Goal: Task Accomplishment & Management: Manage account settings

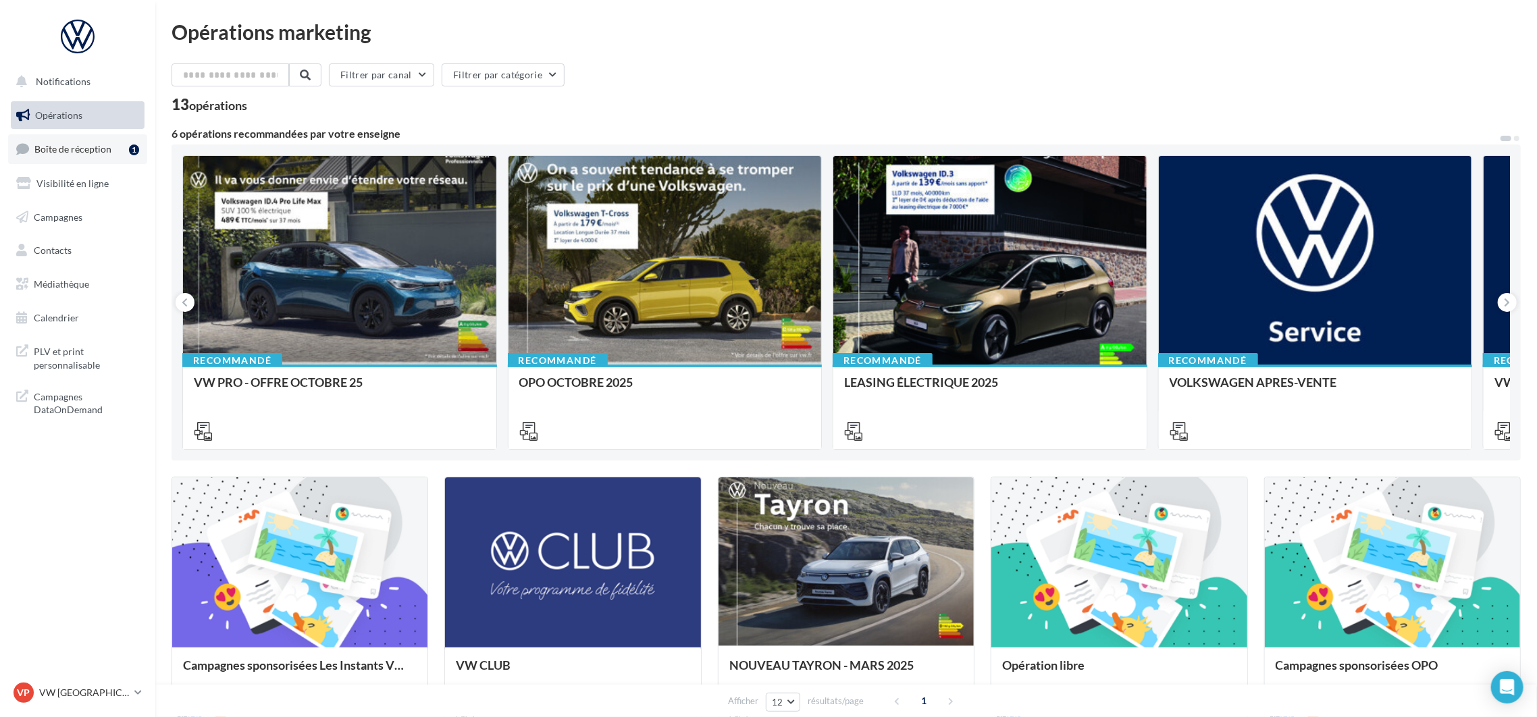
click at [78, 155] on link "Boîte de réception 1" at bounding box center [77, 148] width 139 height 29
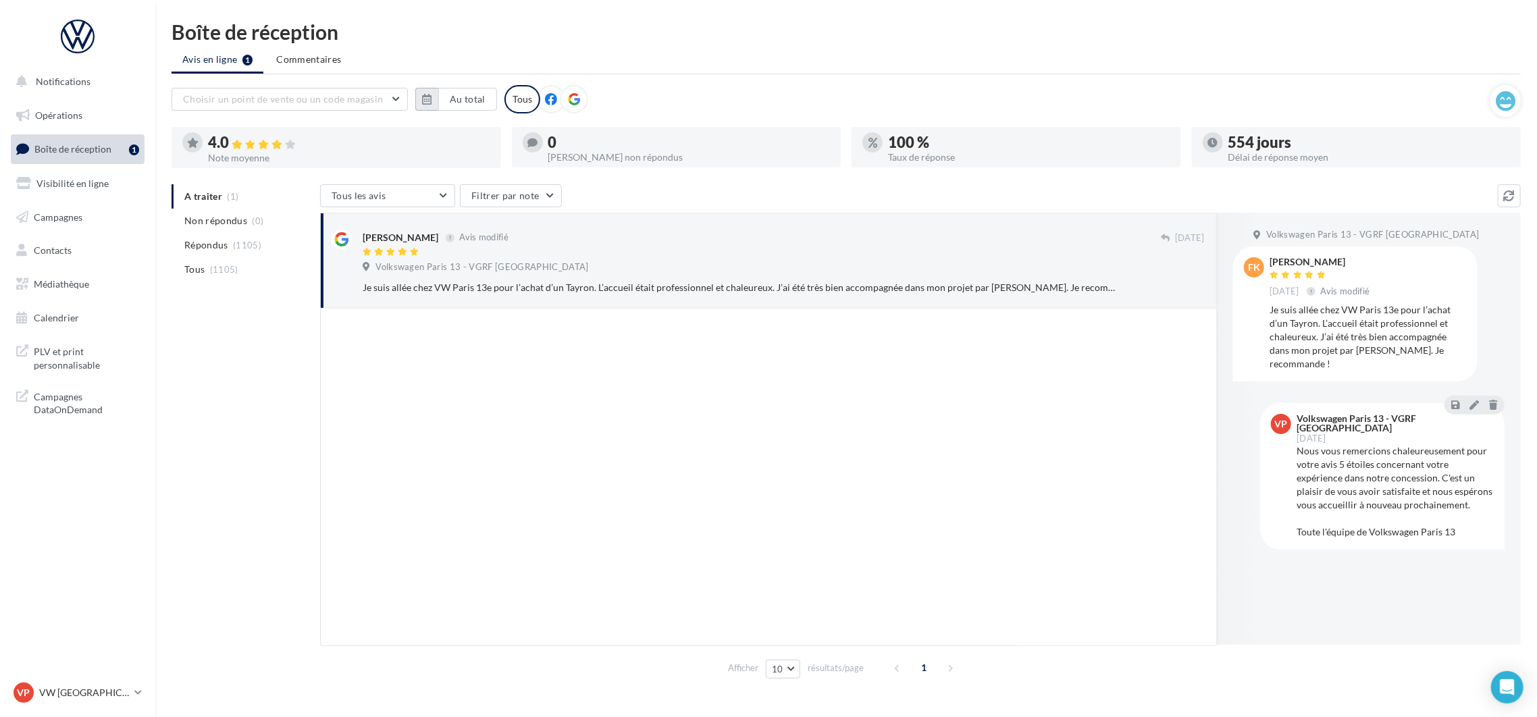
click at [426, 99] on icon "button" at bounding box center [426, 99] width 9 height 11
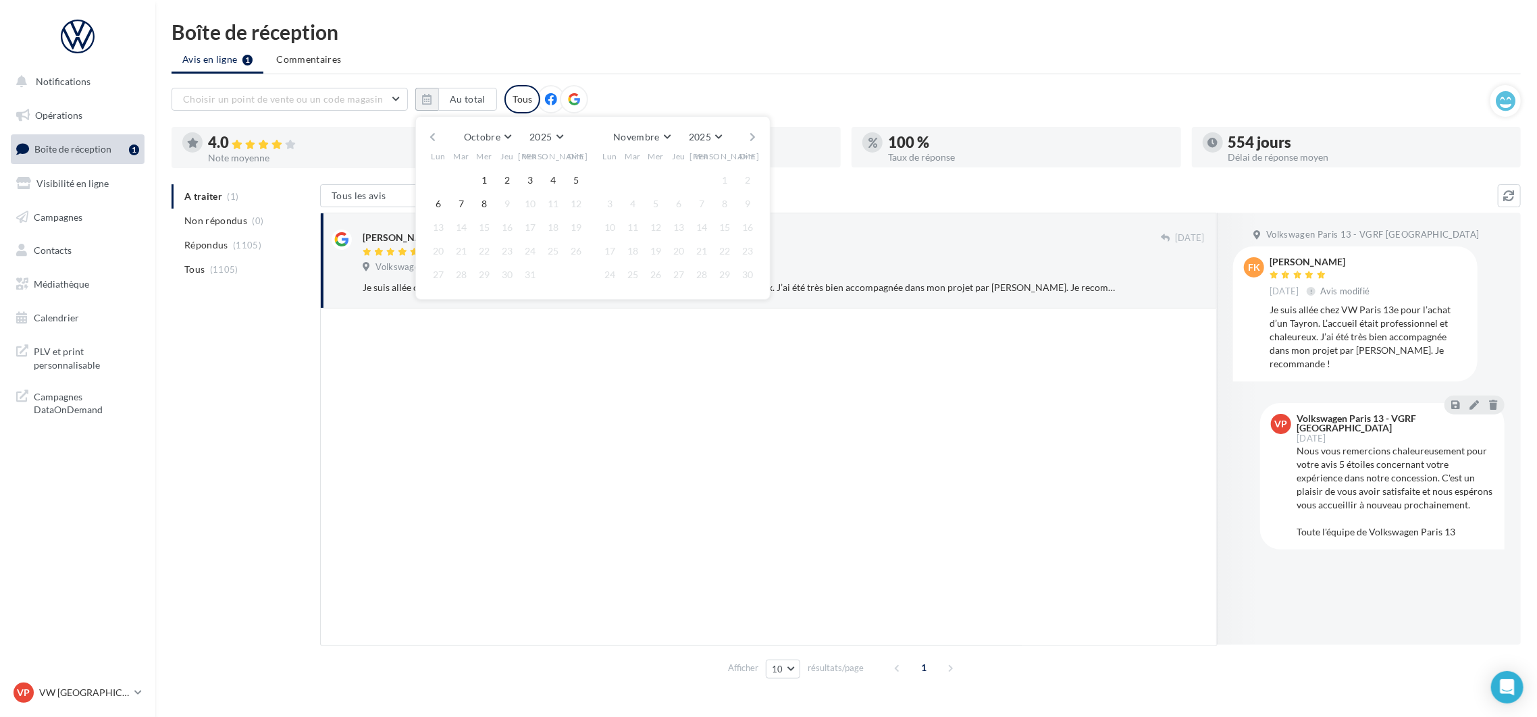
click at [433, 135] on button "button" at bounding box center [432, 137] width 11 height 19
click at [457, 176] on button "1" at bounding box center [461, 180] width 20 height 20
click at [748, 135] on button "button" at bounding box center [753, 137] width 11 height 19
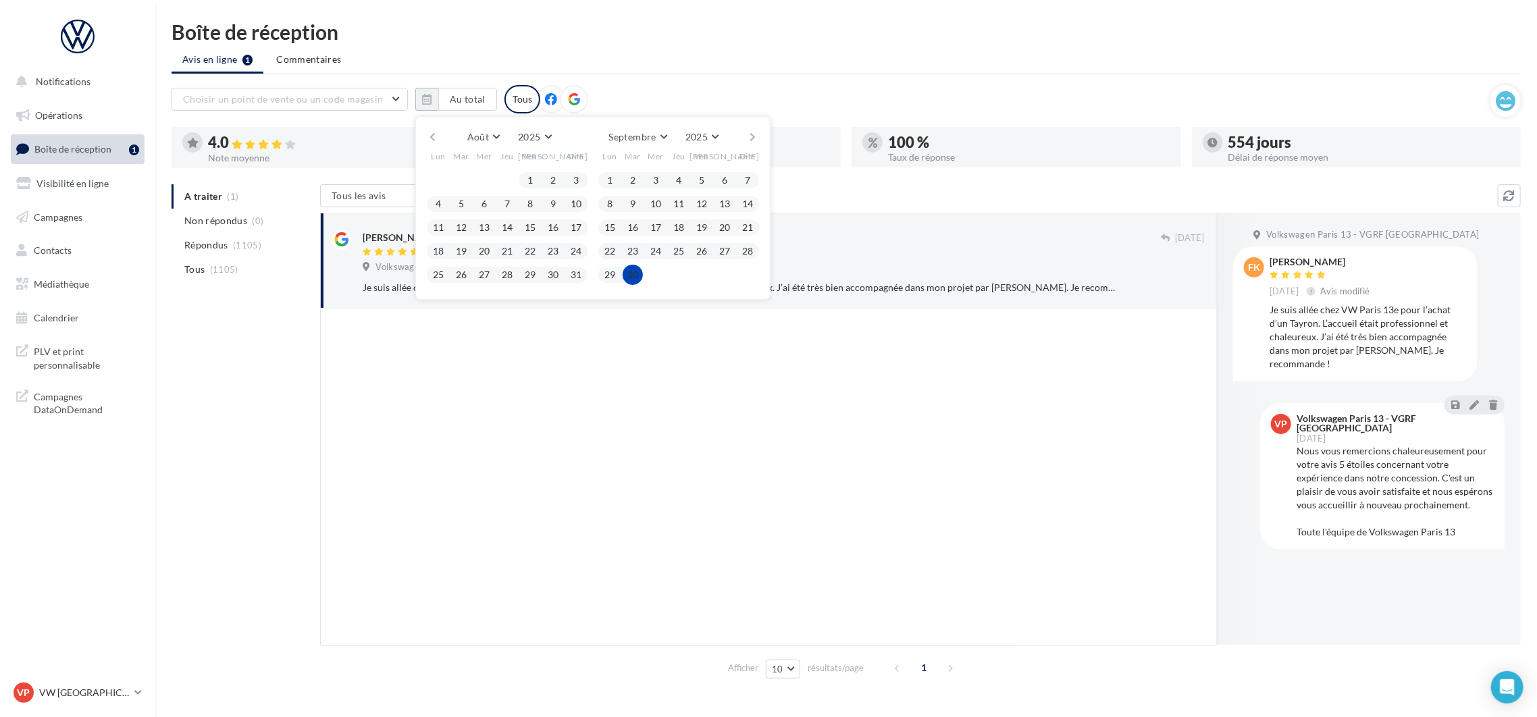
click at [638, 276] on button "30" at bounding box center [633, 275] width 20 height 20
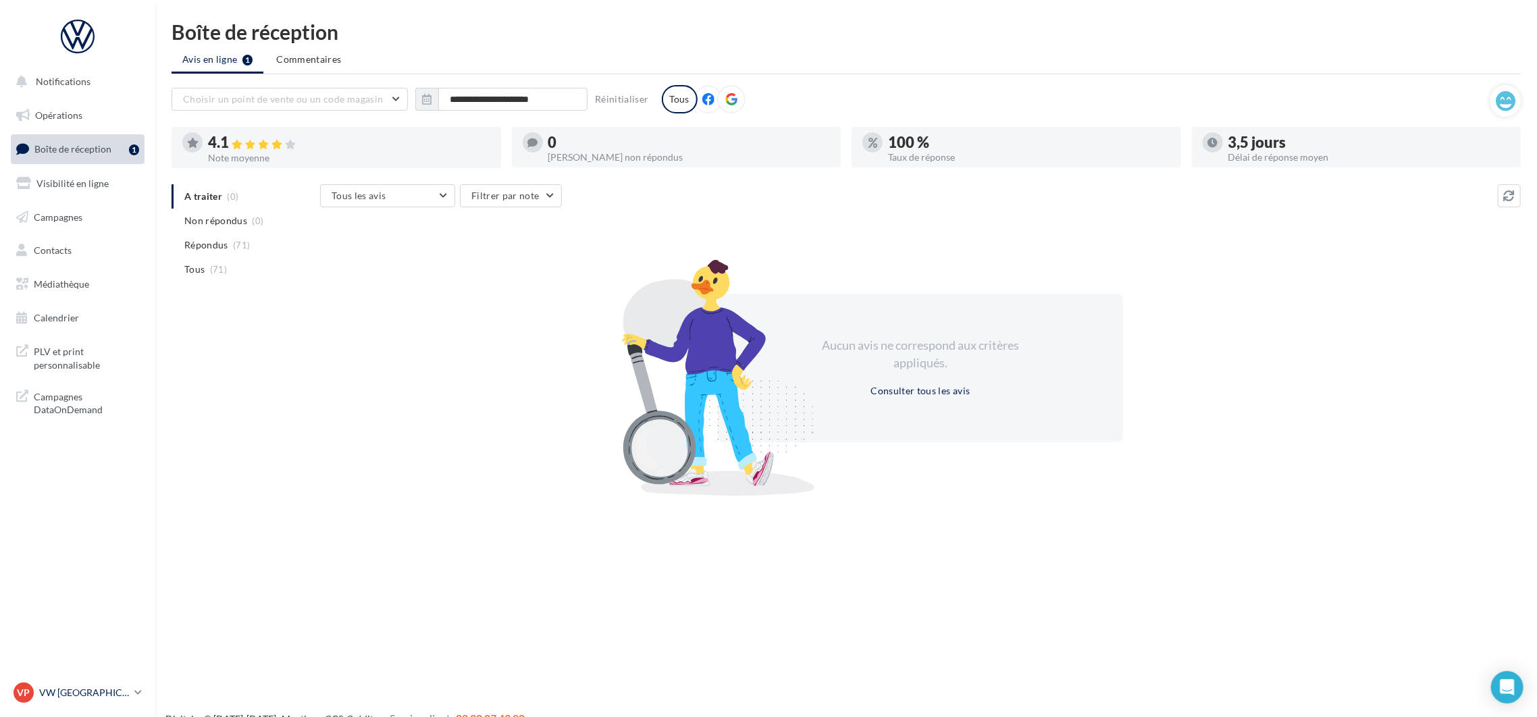
click at [92, 692] on p "VW [GEOGRAPHIC_DATA] 13" at bounding box center [84, 693] width 90 height 14
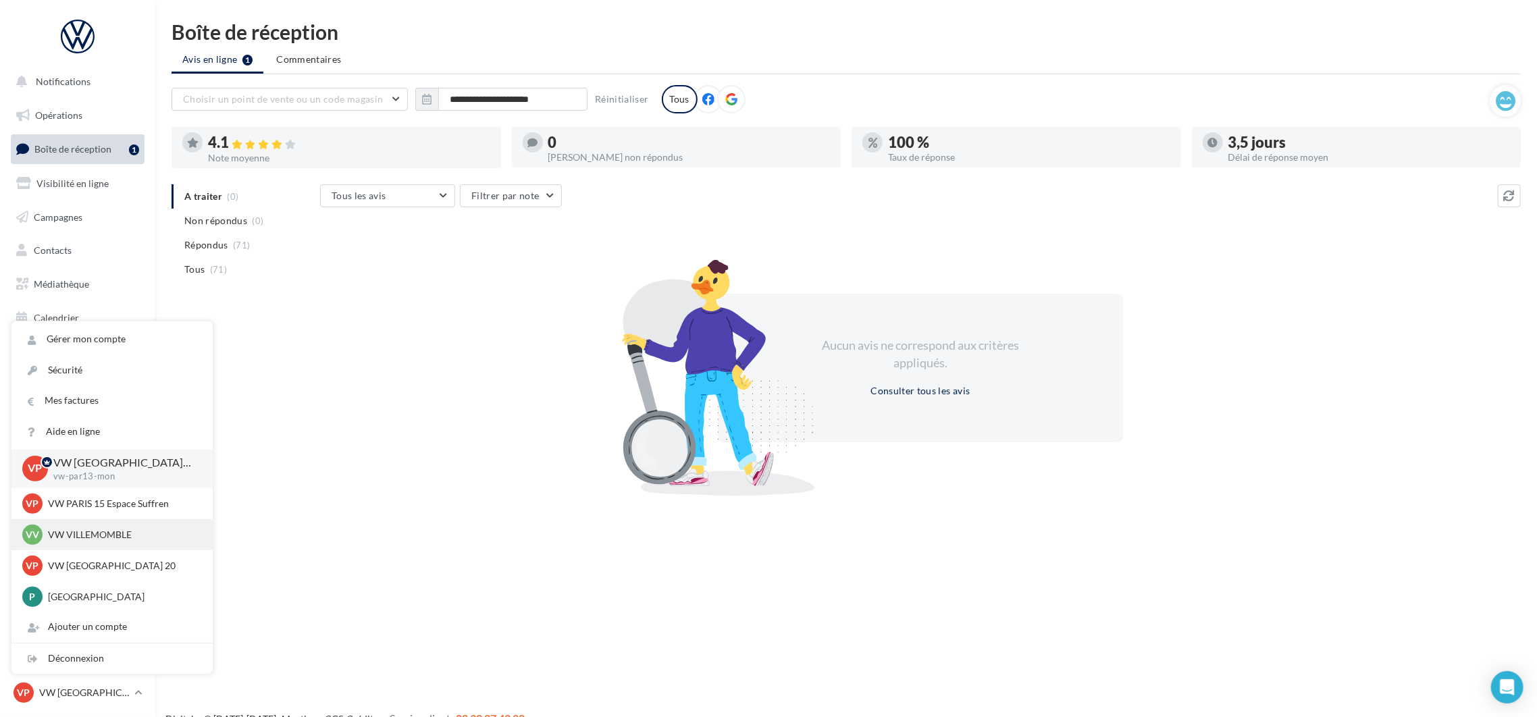
click at [110, 532] on p "VW VILLEMOMBLE" at bounding box center [122, 535] width 149 height 14
